Goal: Task Accomplishment & Management: Use online tool/utility

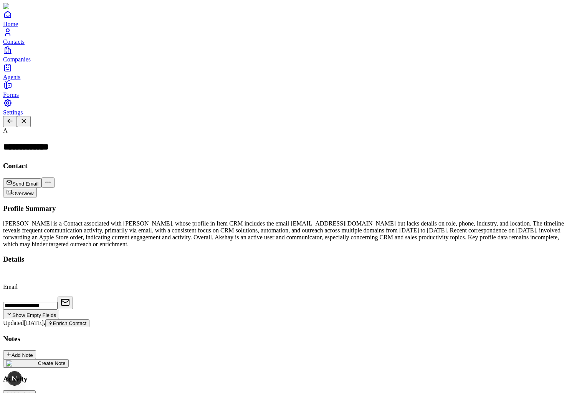
scroll to position [65, 0]
type input "**********"
